Goal: Find specific page/section: Find specific page/section

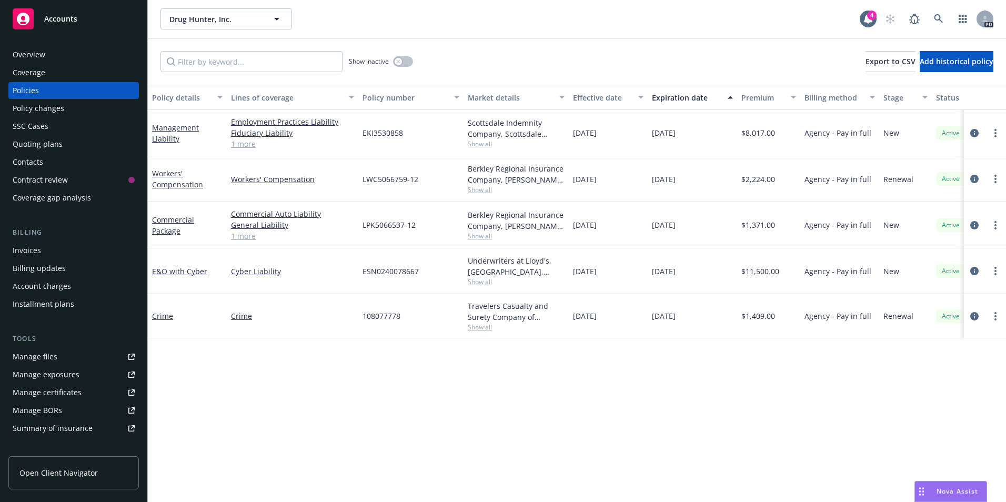
click at [49, 21] on span "Accounts" at bounding box center [60, 19] width 33 height 8
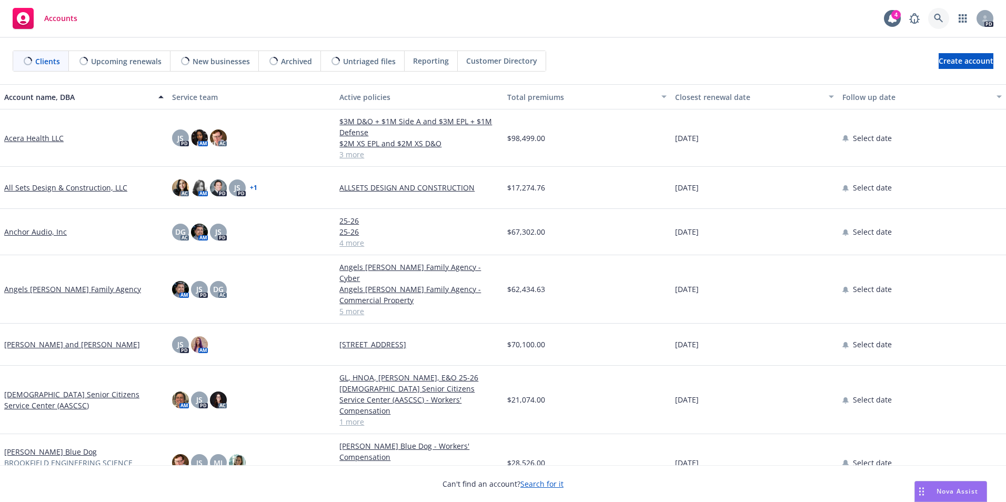
click at [932, 15] on link at bounding box center [938, 18] width 21 height 21
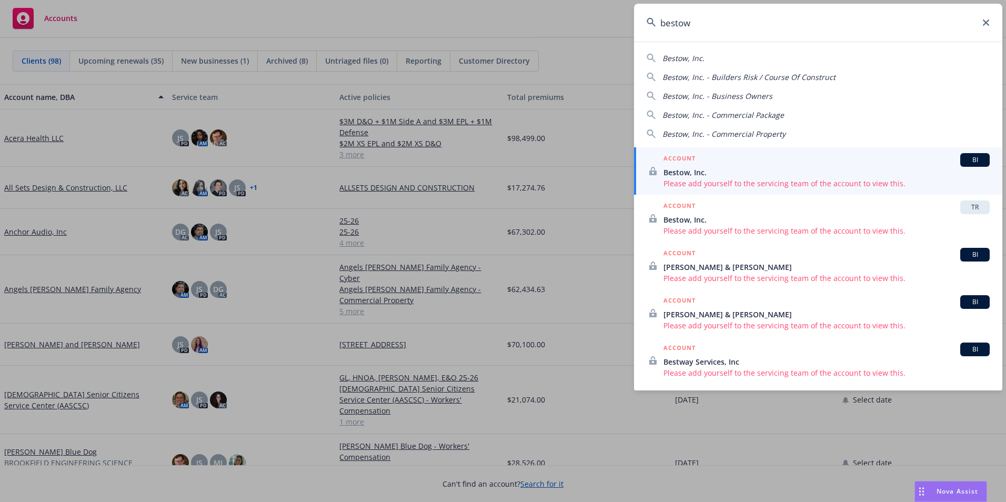
click at [699, 65] on div "Bestow, Inc. Bestow, Inc. - Builders Risk / Course Of Construct Bestow, Inc. - …" at bounding box center [818, 93] width 368 height 91
click at [691, 58] on span "Bestow, Inc." at bounding box center [683, 58] width 42 height 10
type input "Bestow, Inc."
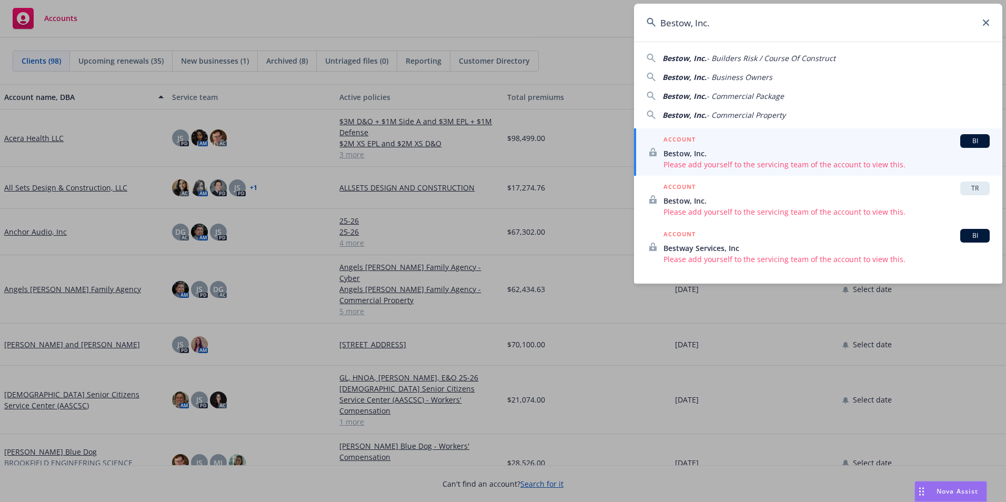
click at [695, 150] on span "Bestow, Inc." at bounding box center [827, 153] width 326 height 11
